Goal: Find specific page/section: Find specific page/section

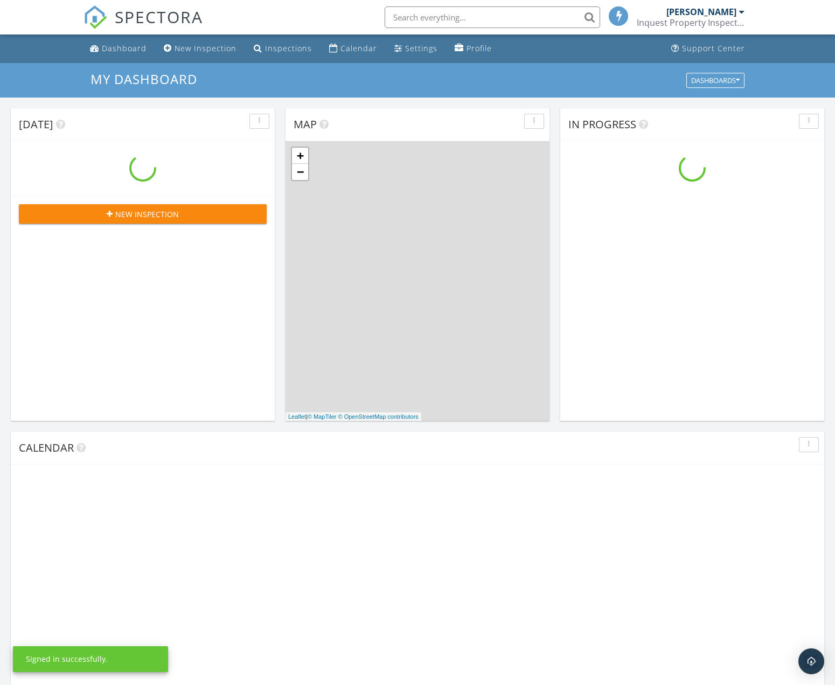
scroll to position [981, 836]
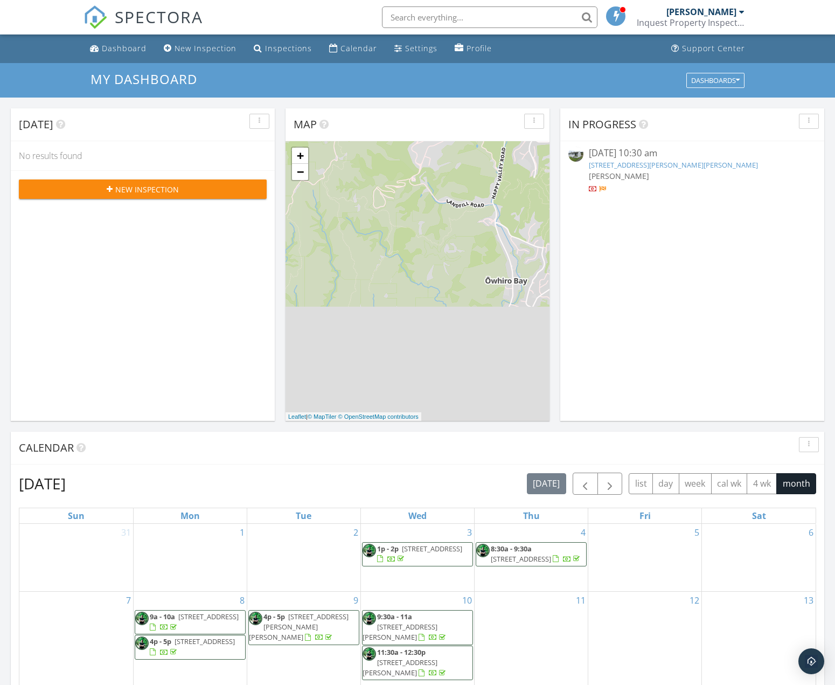
click at [640, 167] on link "224 George St, Stokes Valley, Lower Hutt, 5019" at bounding box center [673, 165] width 169 height 10
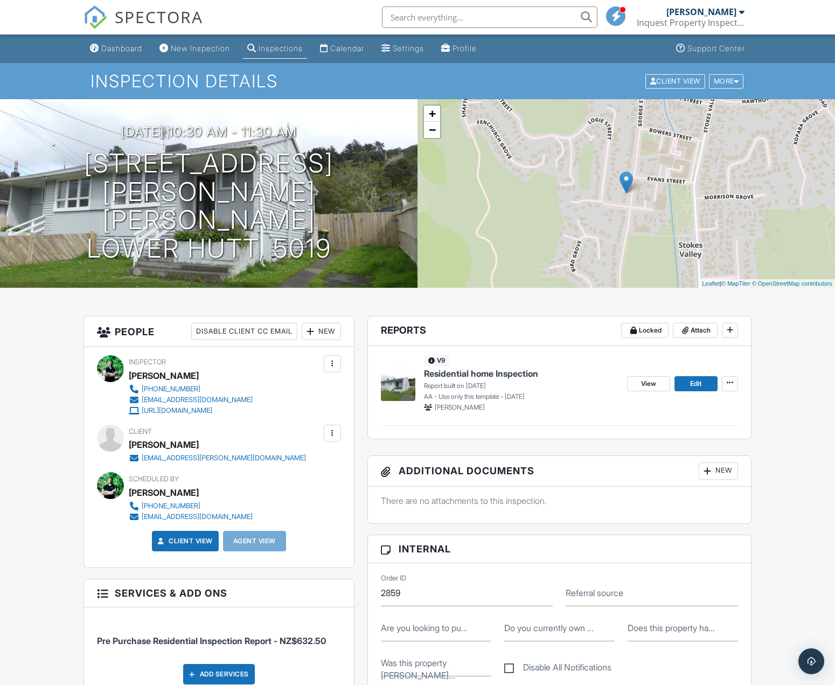
click at [473, 374] on span "Residential home Inspection" at bounding box center [481, 374] width 114 height 12
click at [113, 47] on div "Dashboard" at bounding box center [121, 48] width 41 height 9
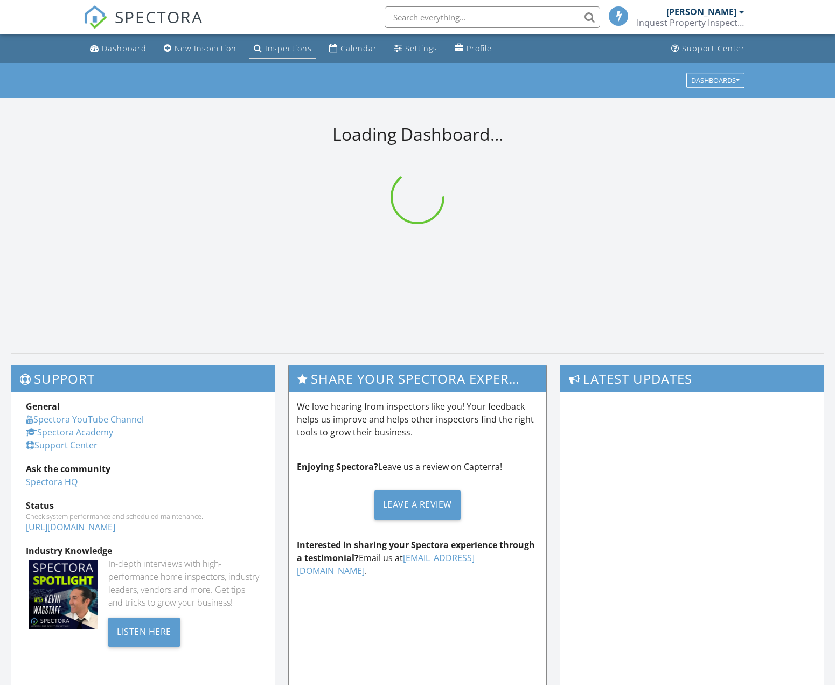
click at [283, 43] on link "Inspections" at bounding box center [282, 49] width 67 height 20
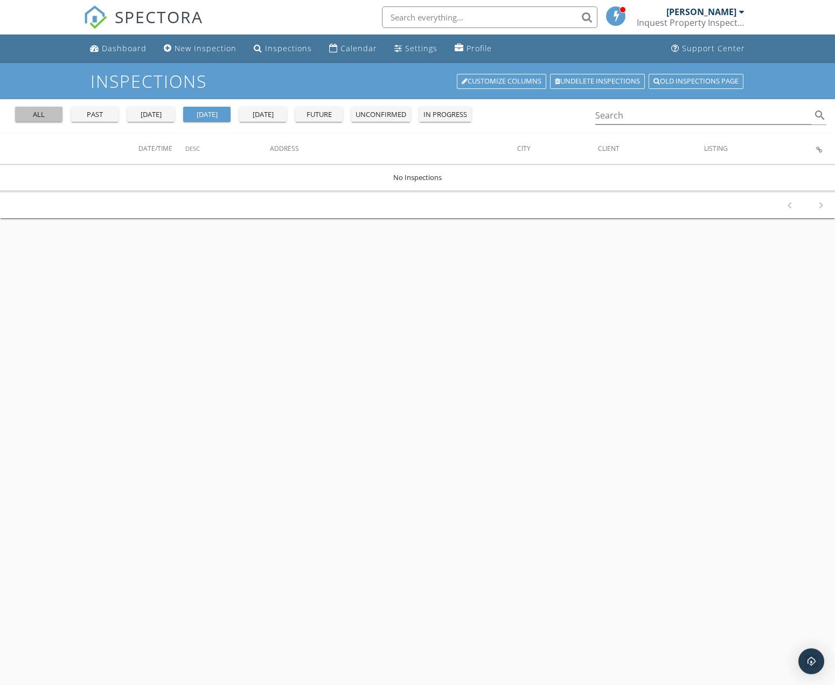
click at [31, 117] on div "all" at bounding box center [38, 114] width 39 height 11
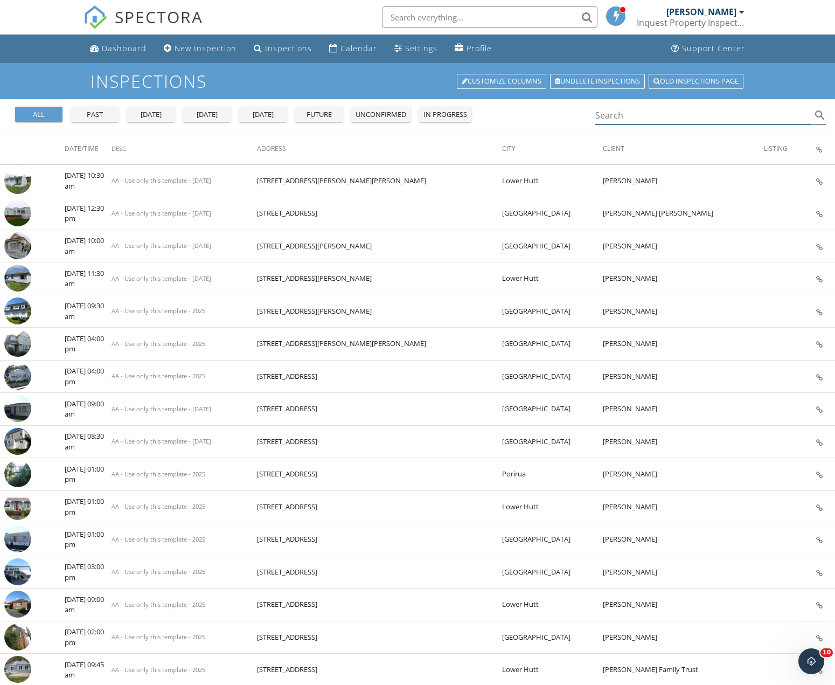
click at [628, 118] on input "Search" at bounding box center [703, 116] width 216 height 18
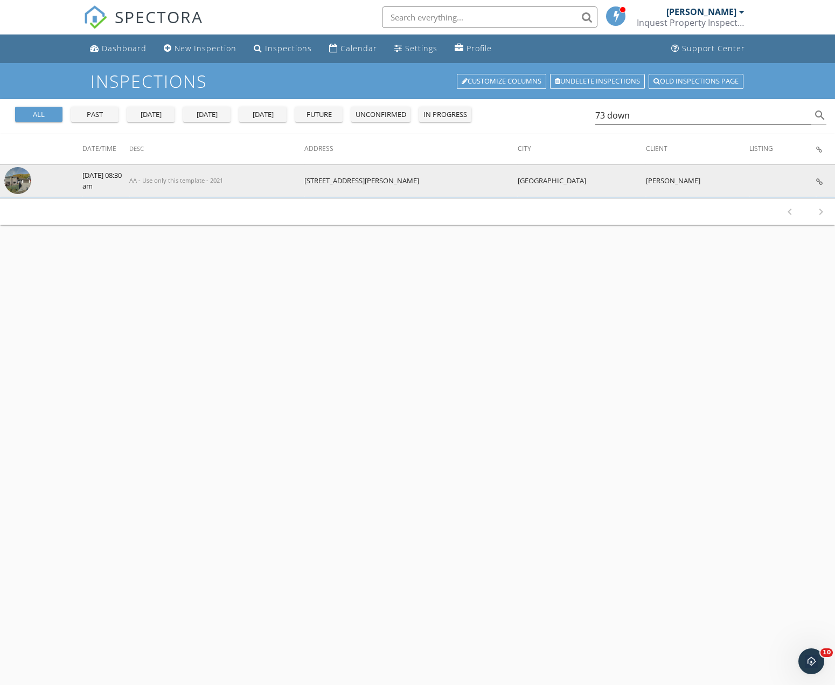
click at [16, 182] on img at bounding box center [17, 180] width 27 height 27
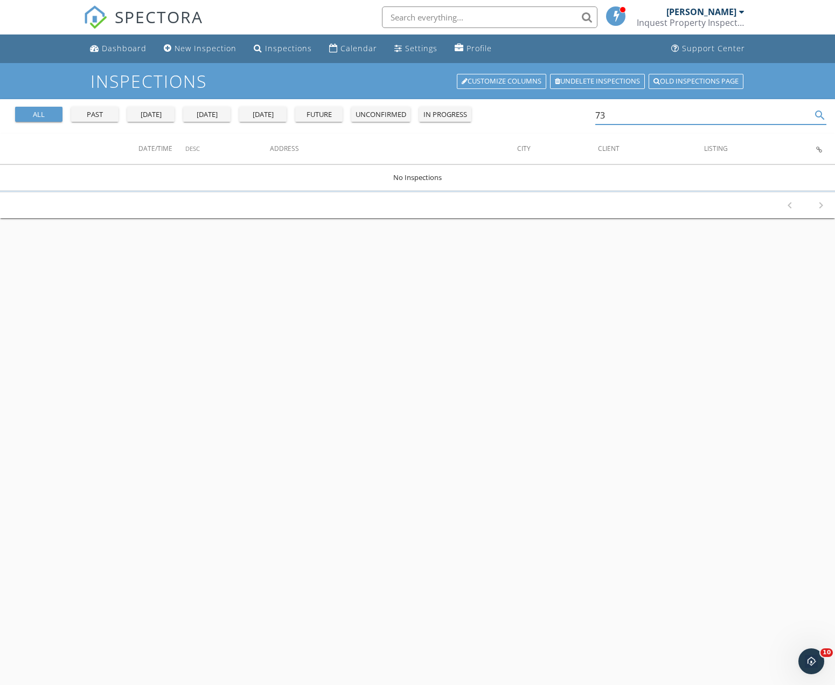
type input "7"
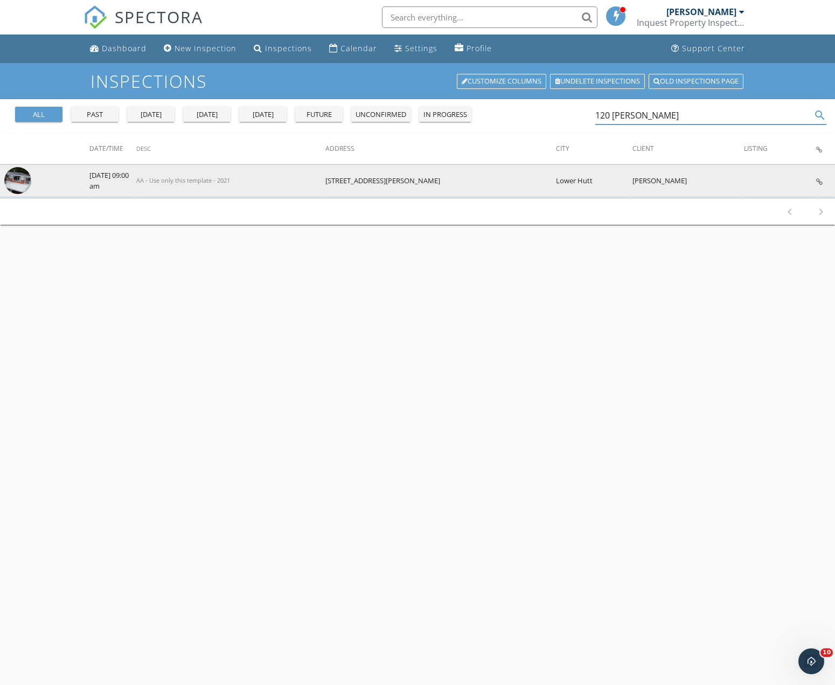
type input "120 hine"
click at [13, 182] on img at bounding box center [17, 180] width 27 height 27
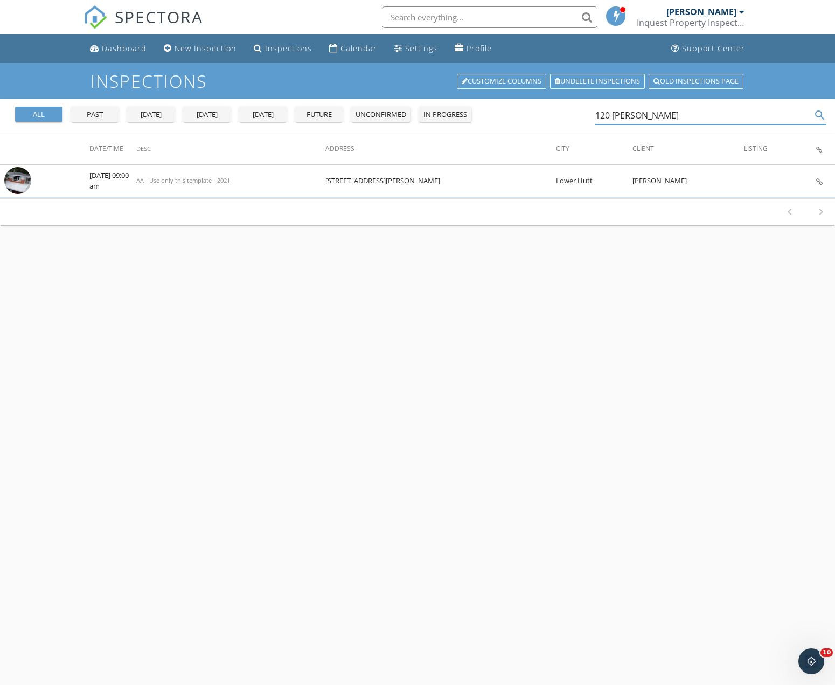
drag, startPoint x: 591, startPoint y: 117, endPoint x: 525, endPoint y: 117, distance: 66.3
click at [595, 117] on input "120 hine" at bounding box center [703, 116] width 216 height 18
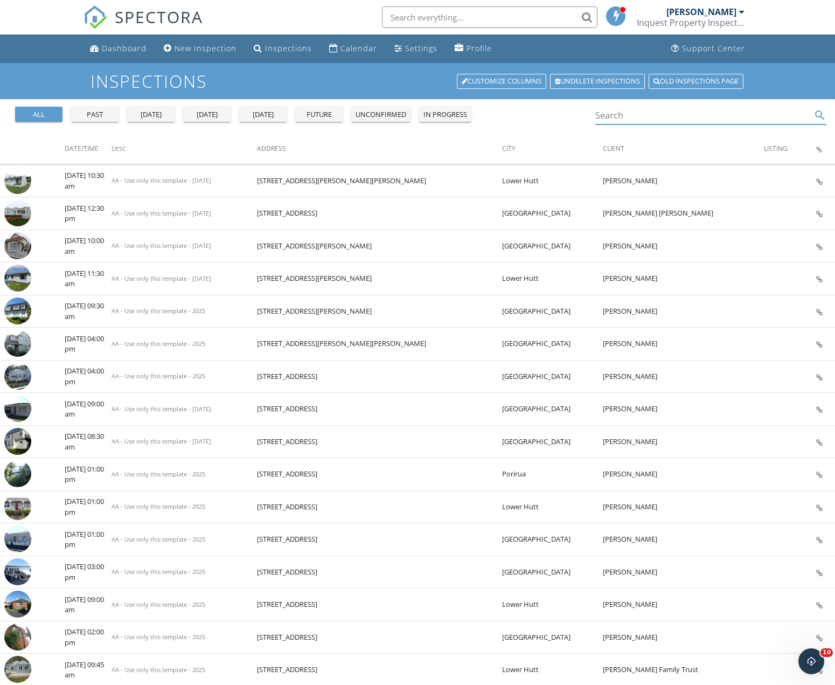
click at [625, 114] on input "Search" at bounding box center [703, 116] width 216 height 18
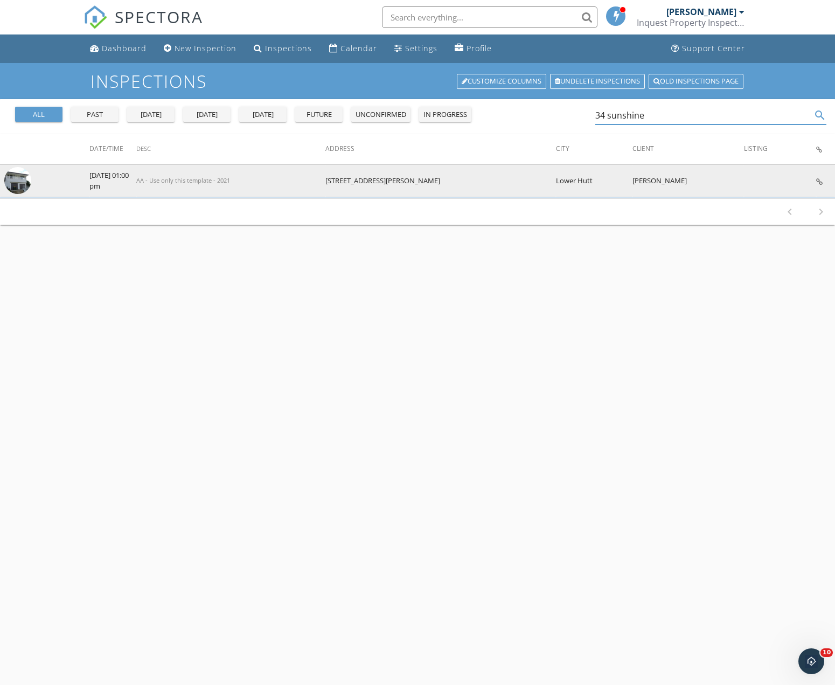
type input "34 sunshine"
click at [18, 181] on img at bounding box center [17, 180] width 27 height 27
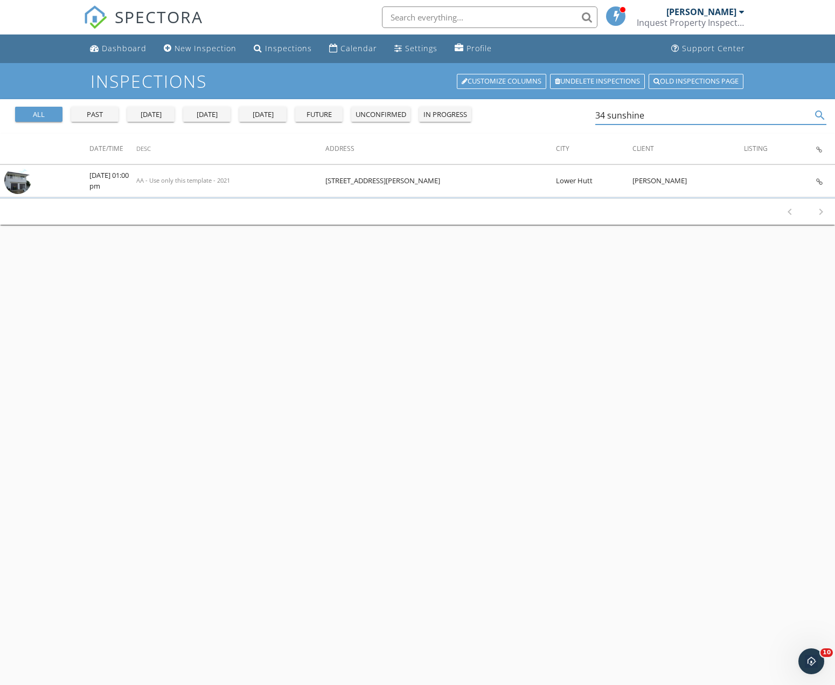
drag, startPoint x: 654, startPoint y: 119, endPoint x: 481, endPoint y: 112, distance: 173.7
click at [595, 112] on input "34 sunshine" at bounding box center [703, 116] width 216 height 18
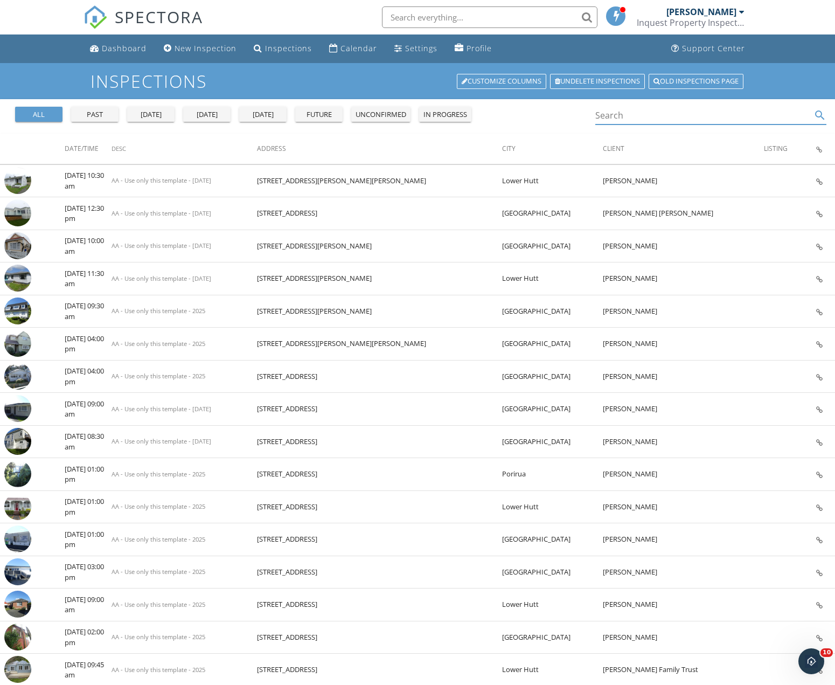
click at [638, 116] on input "Search" at bounding box center [703, 116] width 216 height 18
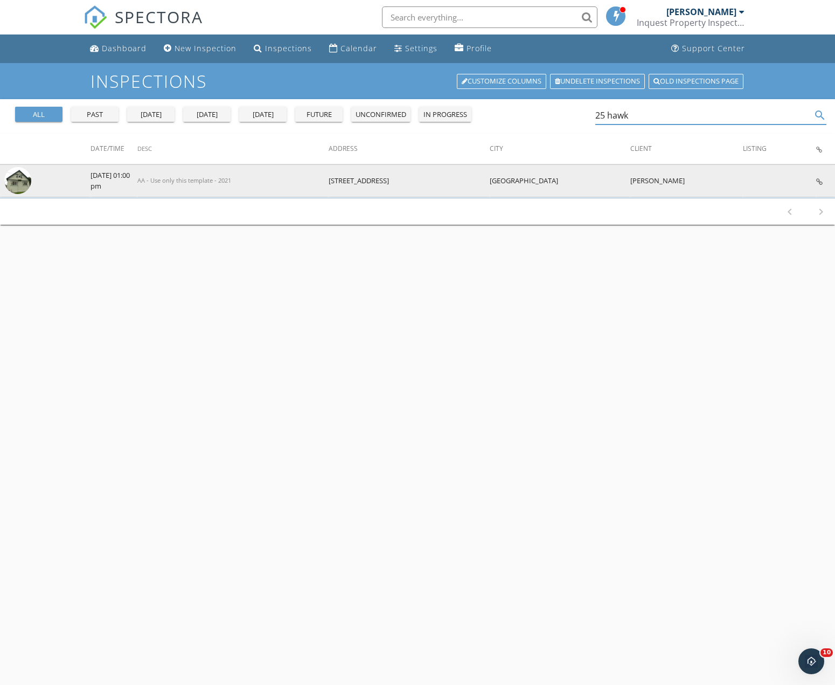
type input "25 hawk"
click at [15, 180] on img at bounding box center [17, 180] width 27 height 27
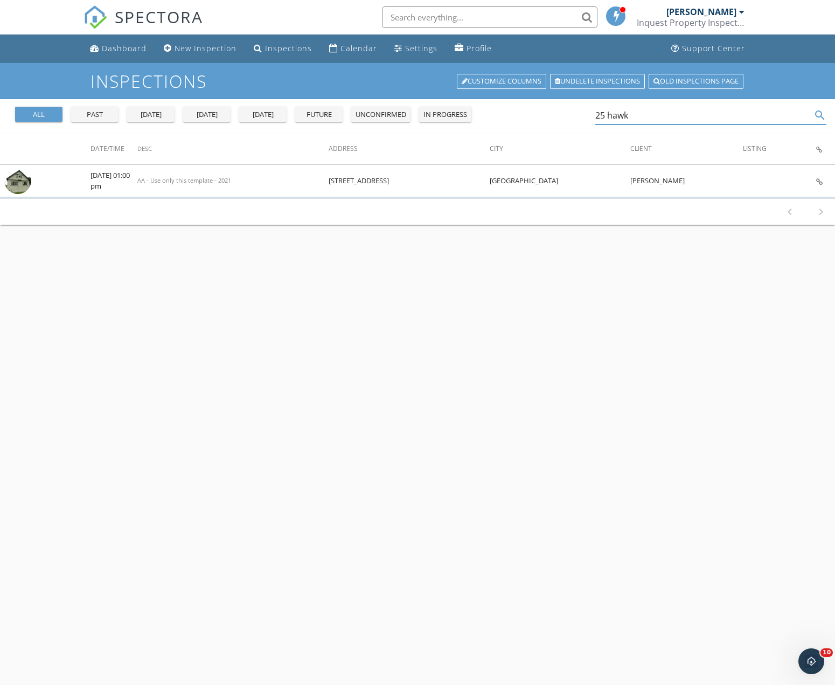
drag, startPoint x: 639, startPoint y: 116, endPoint x: 540, endPoint y: 118, distance: 98.6
click at [595, 117] on input "25 hawk" at bounding box center [703, 116] width 216 height 18
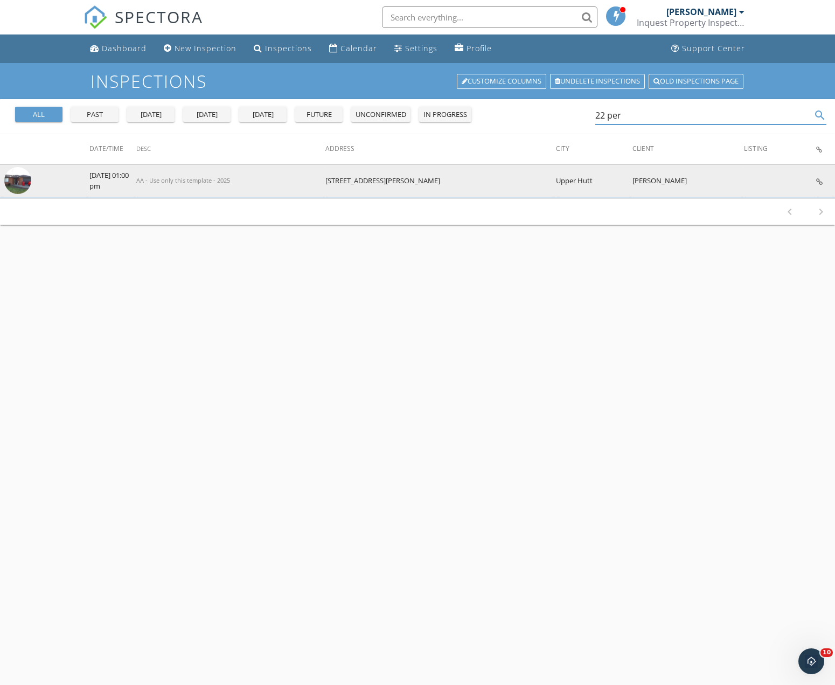
click at [24, 184] on img at bounding box center [17, 180] width 27 height 27
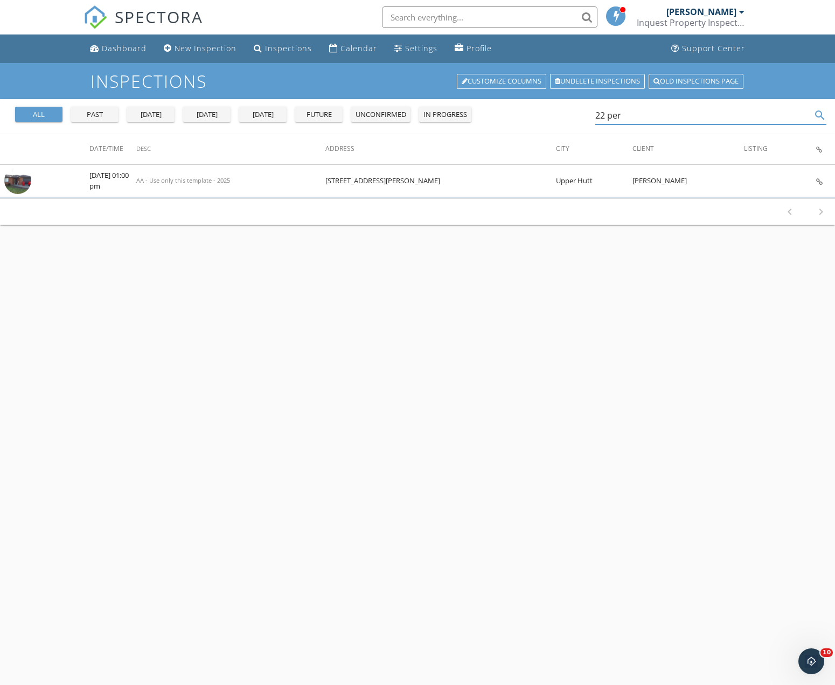
drag, startPoint x: 629, startPoint y: 110, endPoint x: 550, endPoint y: 112, distance: 79.2
click at [595, 112] on input "22 per" at bounding box center [703, 116] width 216 height 18
click at [604, 112] on input "39prouse" at bounding box center [703, 116] width 216 height 18
click at [653, 115] on input "39 prouse" at bounding box center [703, 116] width 216 height 18
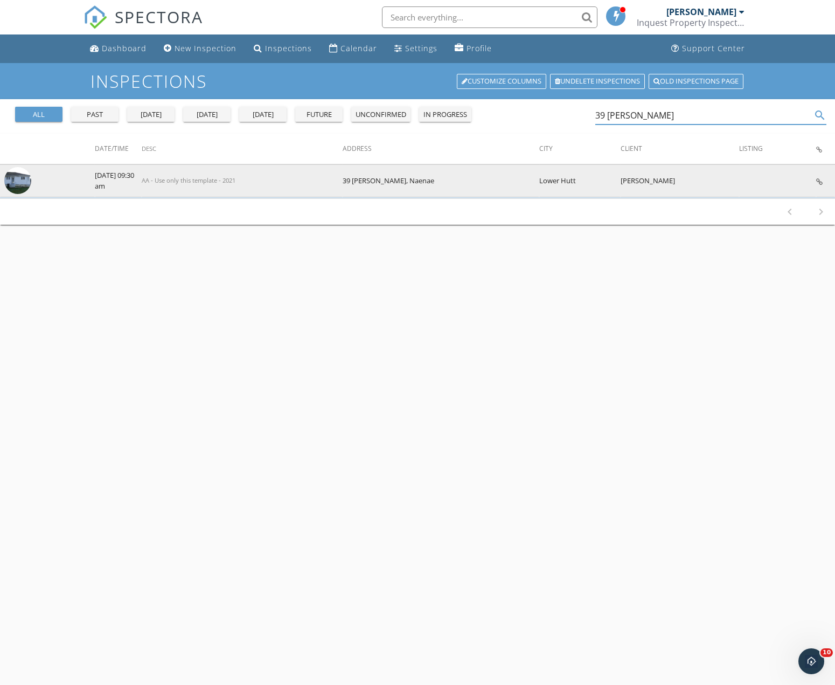
click at [24, 185] on img at bounding box center [17, 180] width 27 height 27
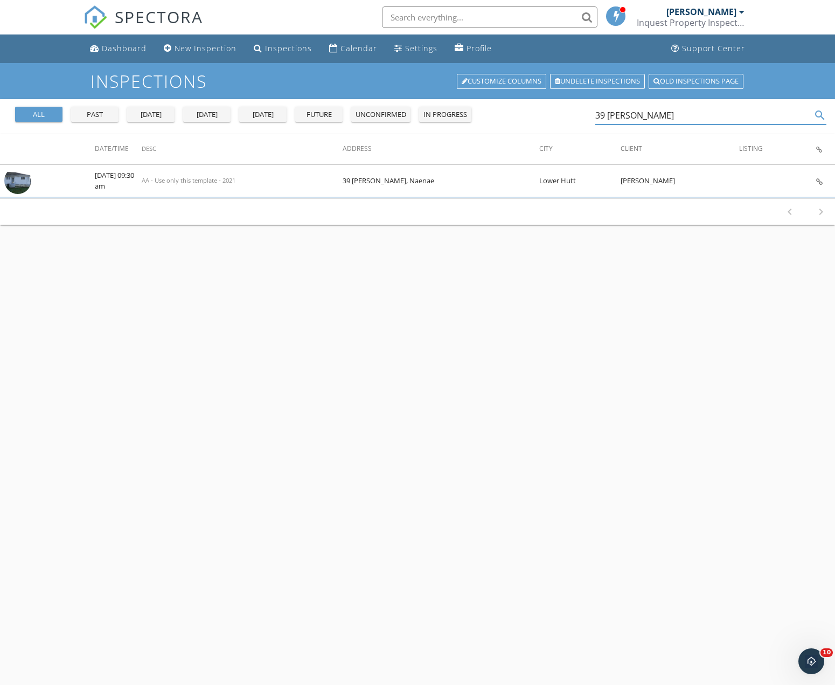
drag, startPoint x: 643, startPoint y: 112, endPoint x: 566, endPoint y: 115, distance: 77.6
click at [595, 115] on input "39 prouse" at bounding box center [703, 116] width 216 height 18
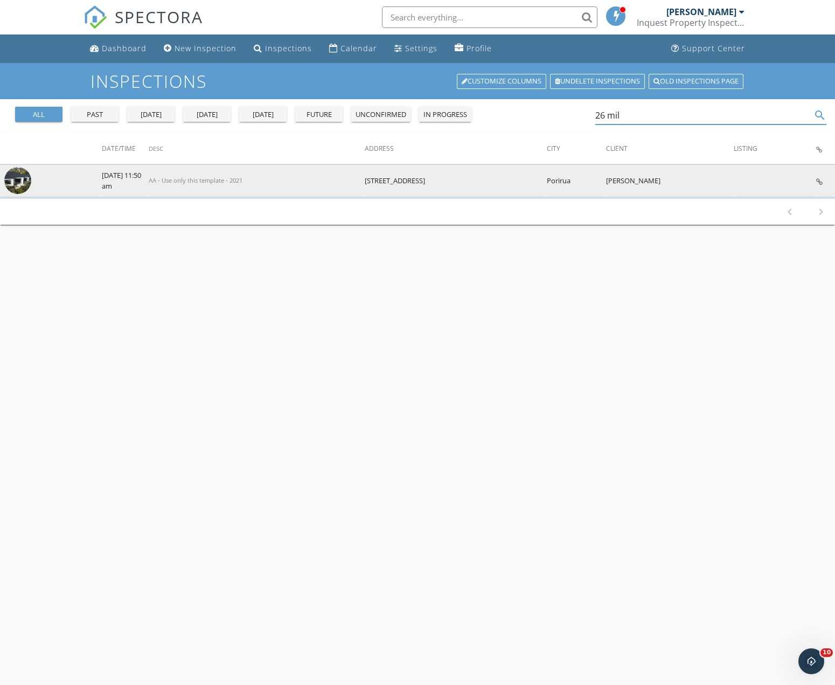
type input "26 mil"
click at [11, 178] on img at bounding box center [17, 180] width 27 height 27
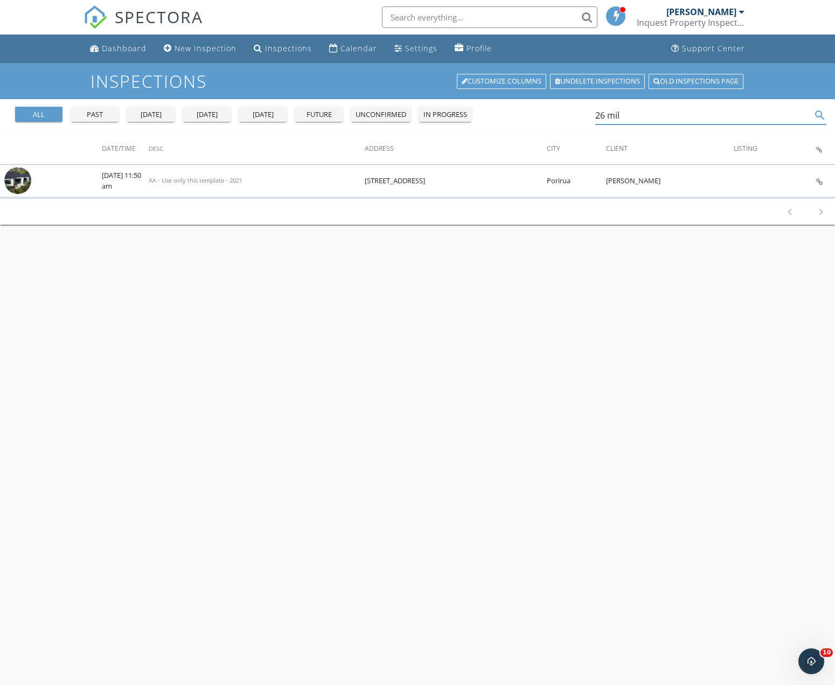
drag, startPoint x: 628, startPoint y: 114, endPoint x: 554, endPoint y: 115, distance: 73.8
click at [595, 115] on input "26 mil" at bounding box center [703, 116] width 216 height 18
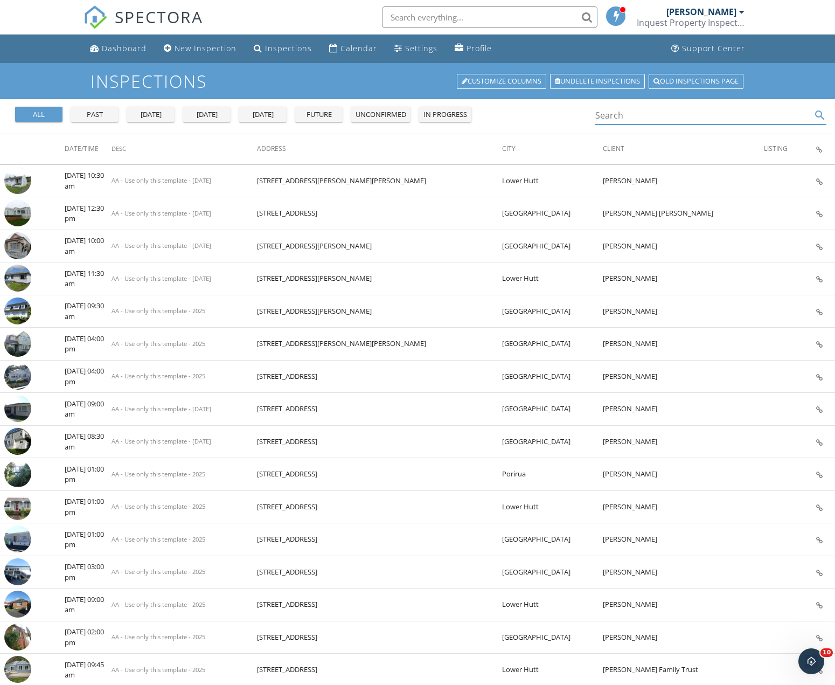
click at [634, 114] on input "Search" at bounding box center [703, 116] width 216 height 18
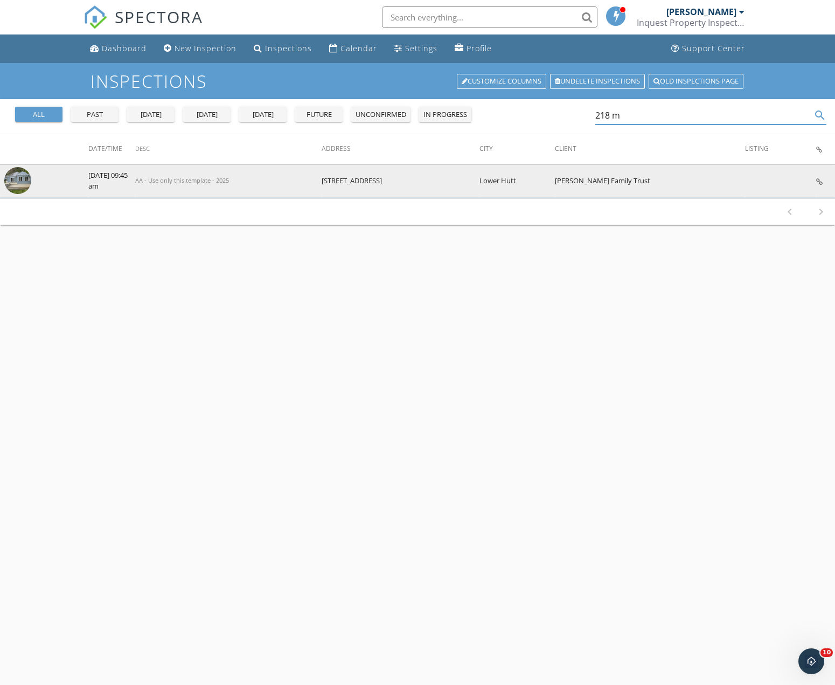
type input "218 m"
click at [22, 178] on img at bounding box center [17, 180] width 27 height 27
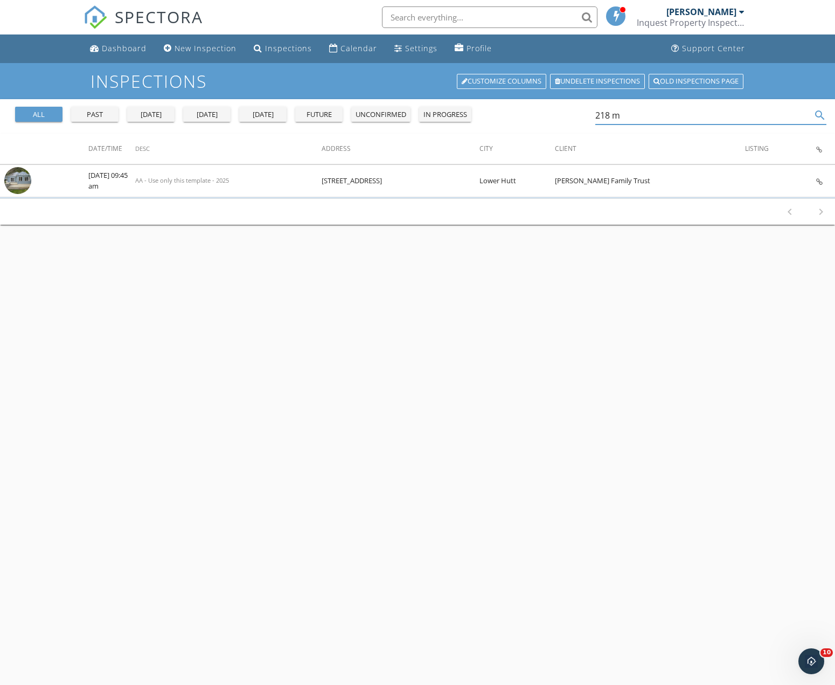
drag, startPoint x: 625, startPoint y: 114, endPoint x: 552, endPoint y: 115, distance: 73.3
click at [595, 115] on input "218 m" at bounding box center [703, 116] width 216 height 18
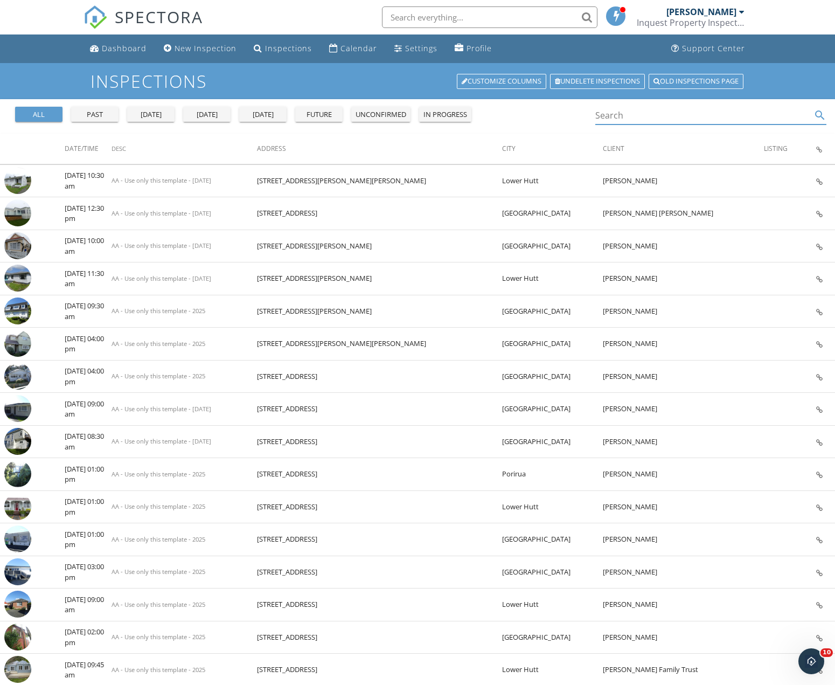
click at [37, 116] on div "all" at bounding box center [38, 114] width 39 height 11
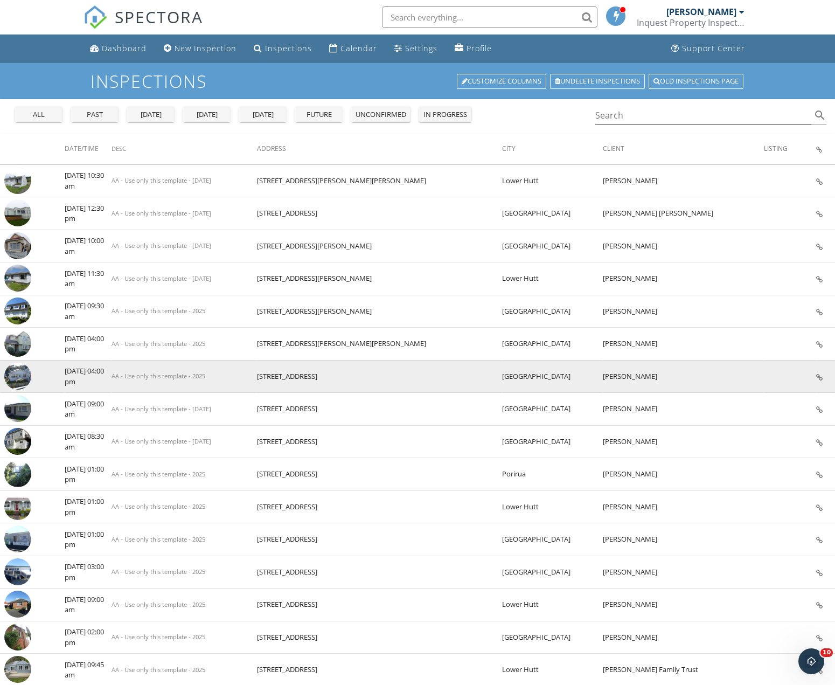
click at [18, 371] on img at bounding box center [17, 376] width 27 height 27
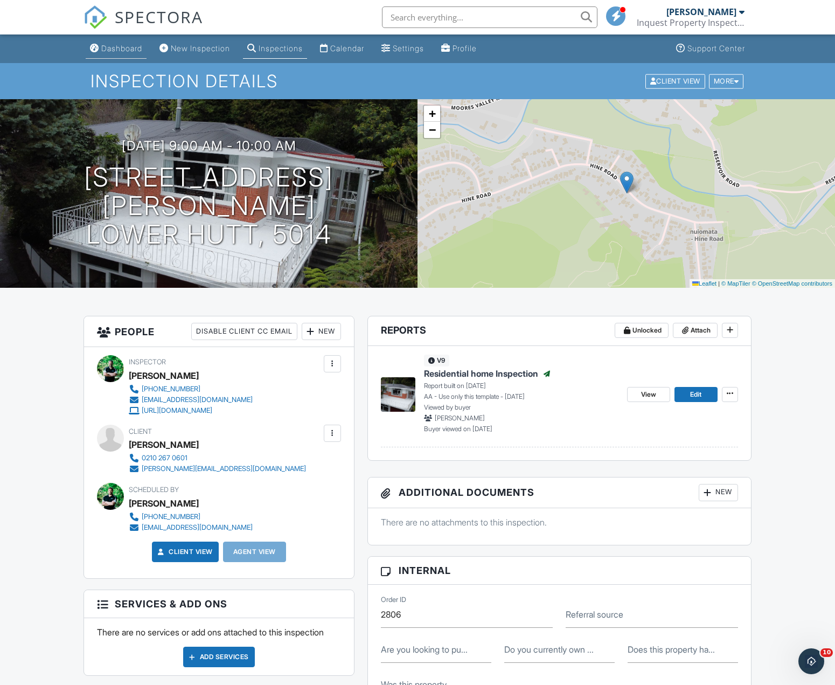
click at [119, 48] on div "Dashboard" at bounding box center [121, 48] width 41 height 9
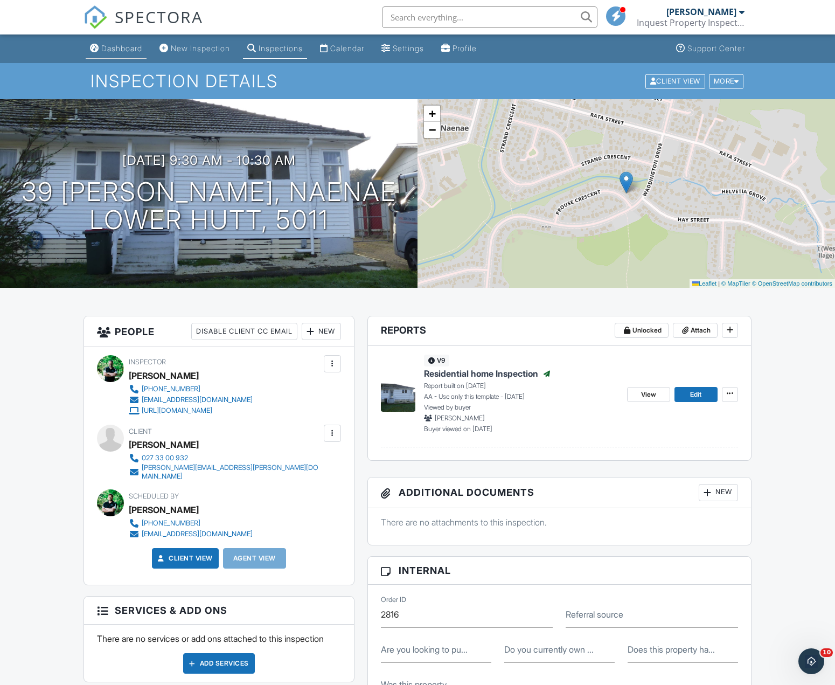
click at [123, 47] on div "Dashboard" at bounding box center [121, 48] width 41 height 9
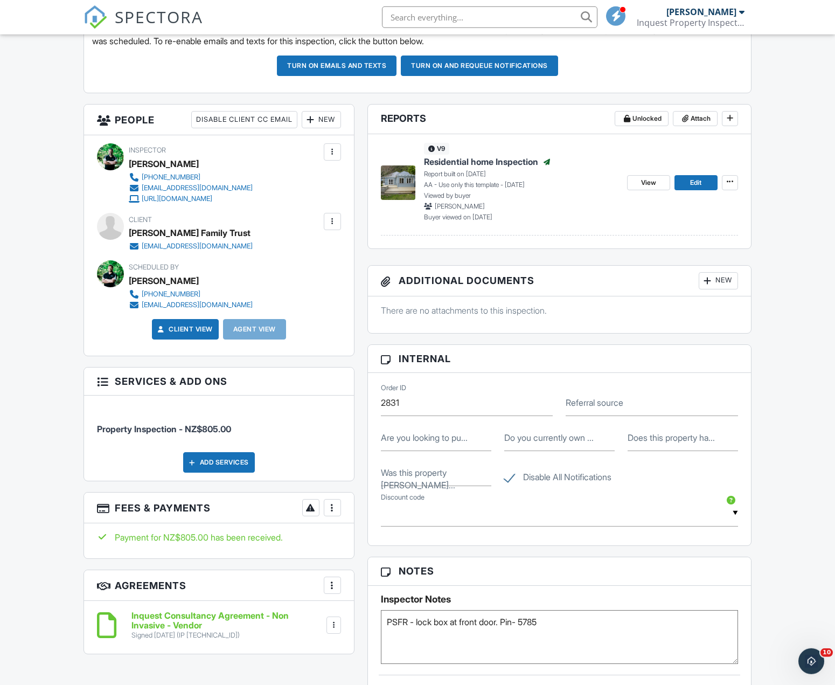
scroll to position [330, 0]
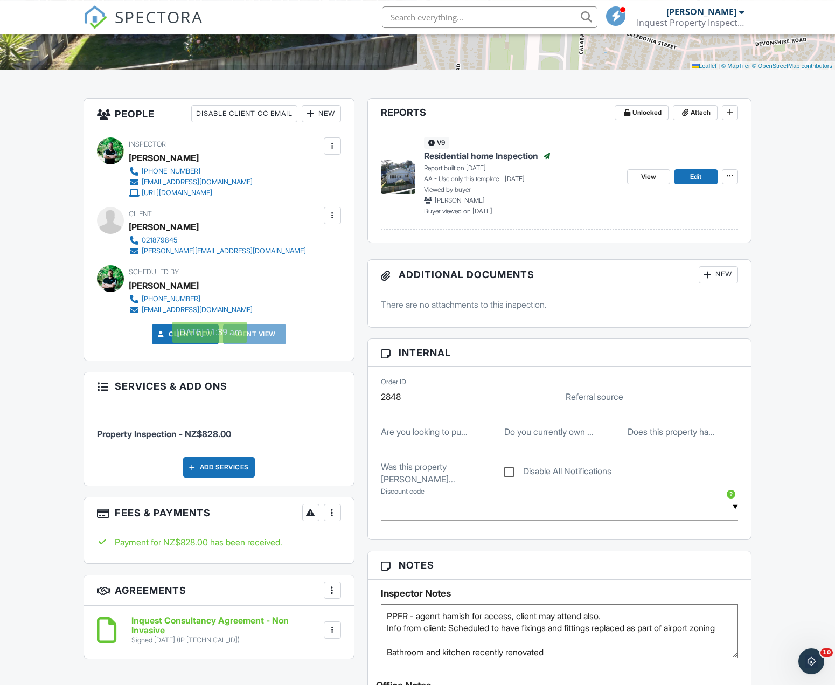
scroll to position [220, 0]
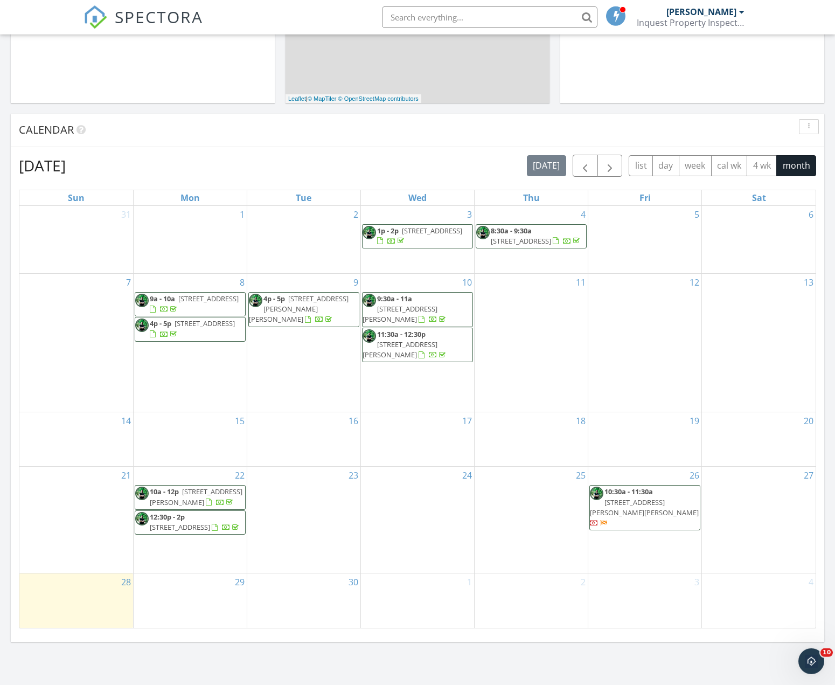
scroll to position [330, 0]
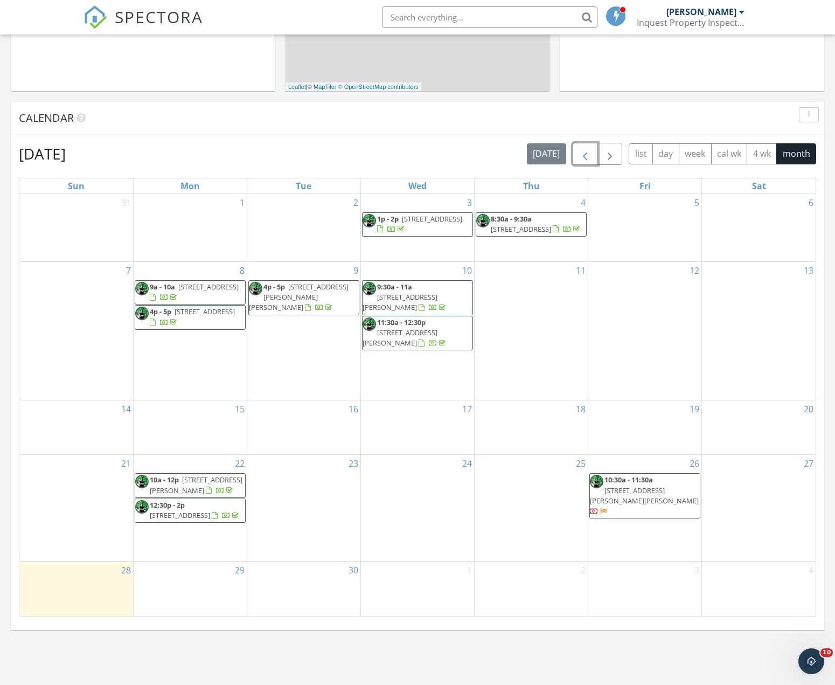
click at [586, 153] on span "button" at bounding box center [585, 154] width 13 height 13
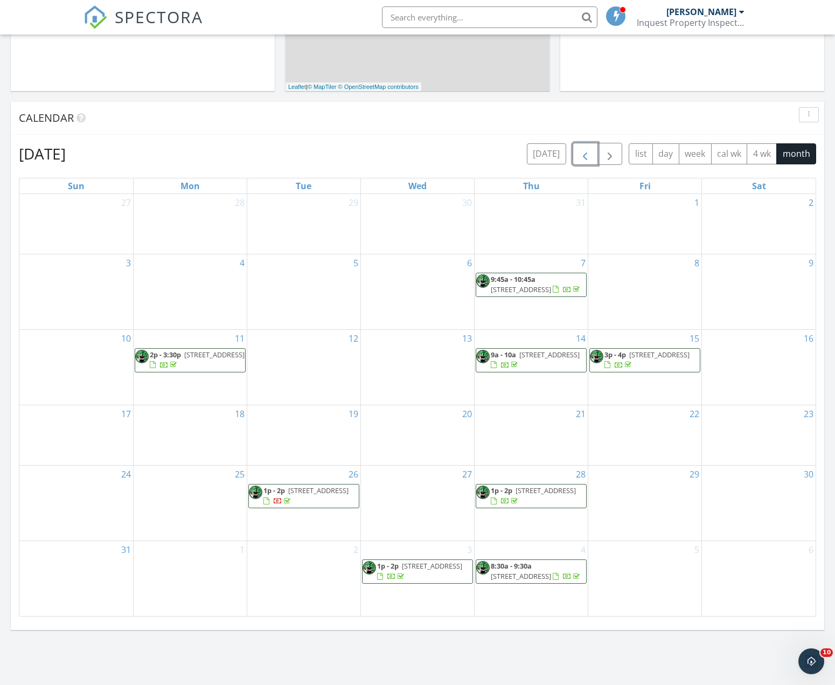
click at [584, 154] on span "button" at bounding box center [585, 154] width 13 height 13
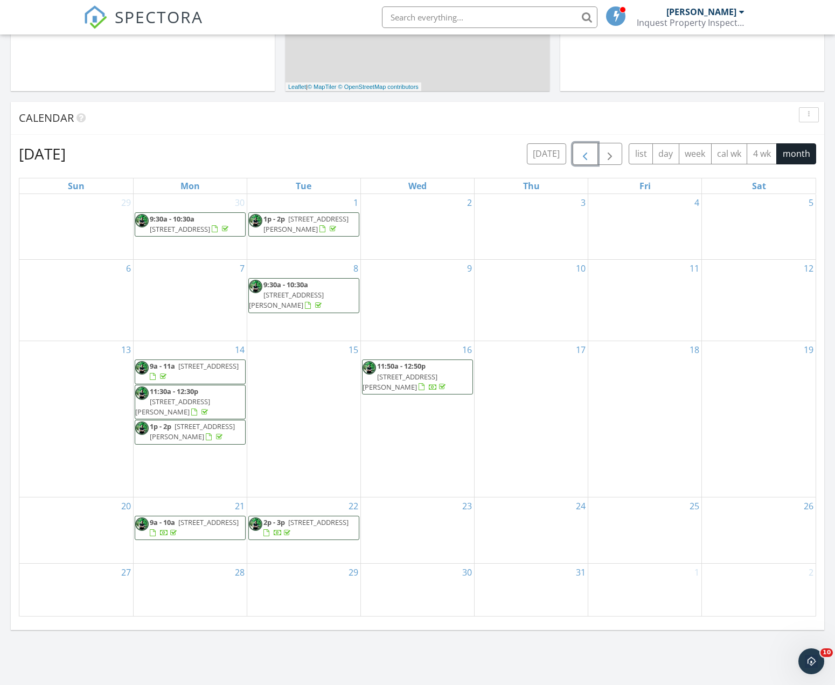
click at [582, 155] on span "button" at bounding box center [585, 154] width 13 height 13
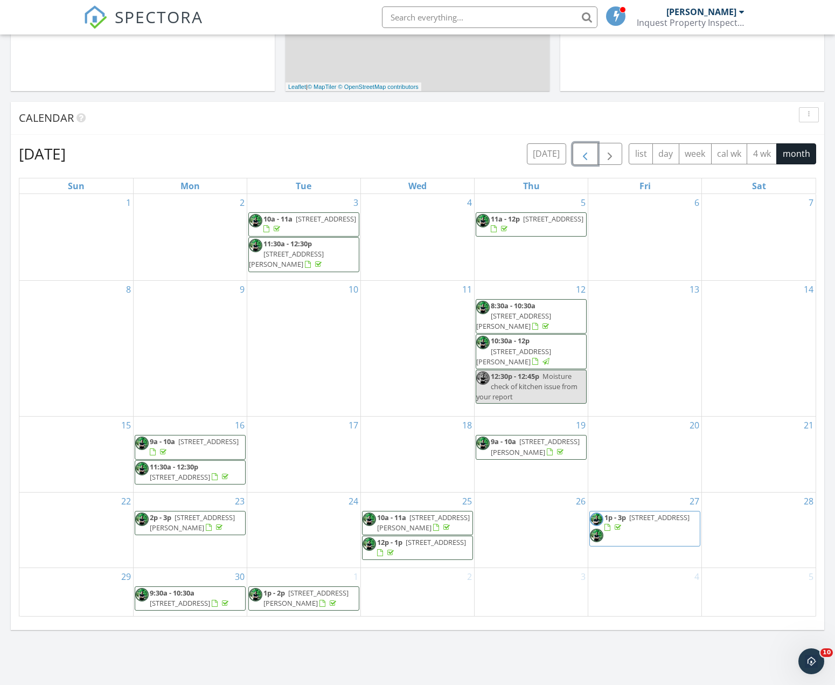
scroll to position [20, 0]
click at [615, 157] on span "button" at bounding box center [610, 154] width 13 height 13
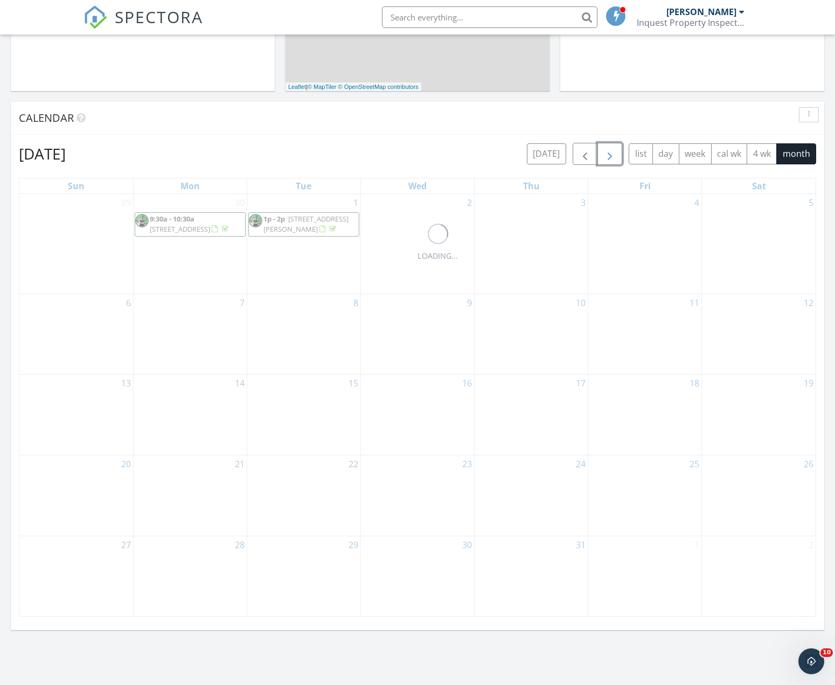
scroll to position [0, 0]
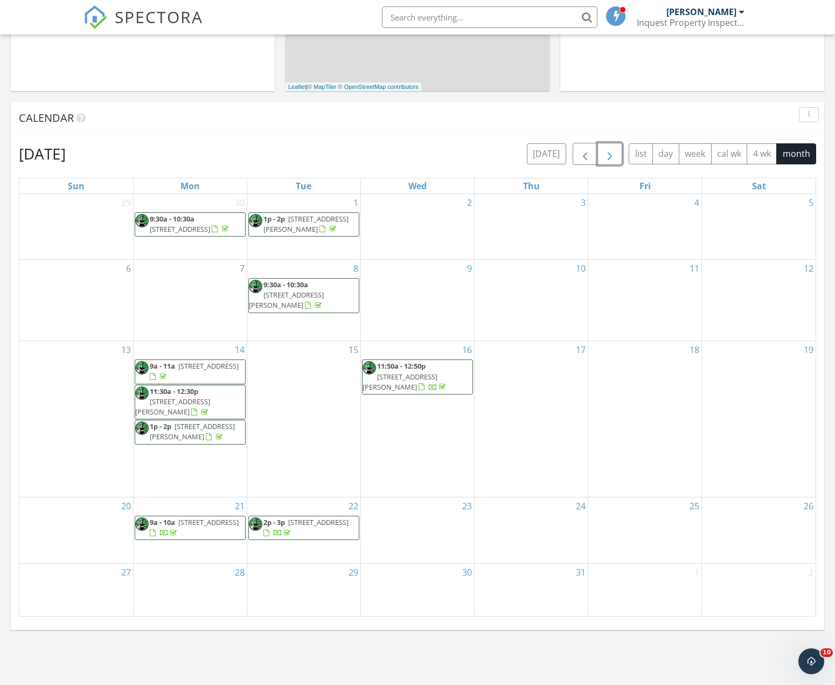
click at [613, 157] on span "button" at bounding box center [610, 154] width 13 height 13
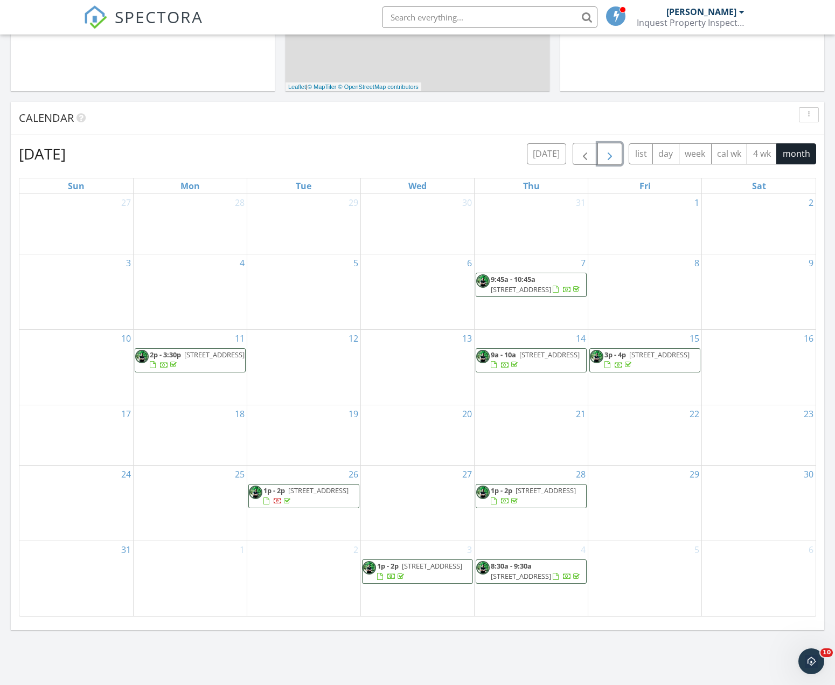
click at [613, 157] on span "button" at bounding box center [610, 154] width 13 height 13
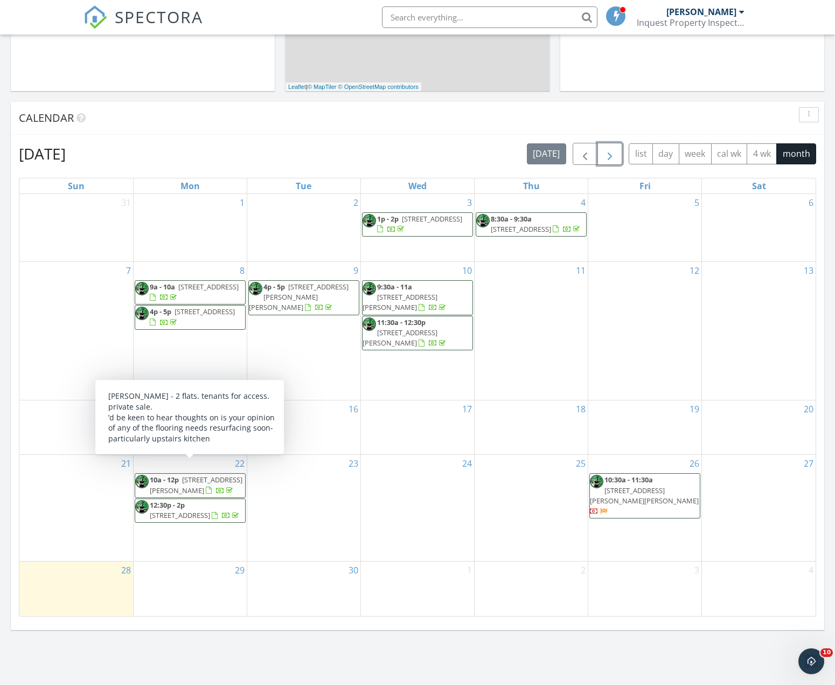
click at [193, 479] on span "25 Moir St, Mount Victoria, Wellington 6011" at bounding box center [196, 485] width 93 height 20
